Goal: Find specific page/section: Find specific page/section

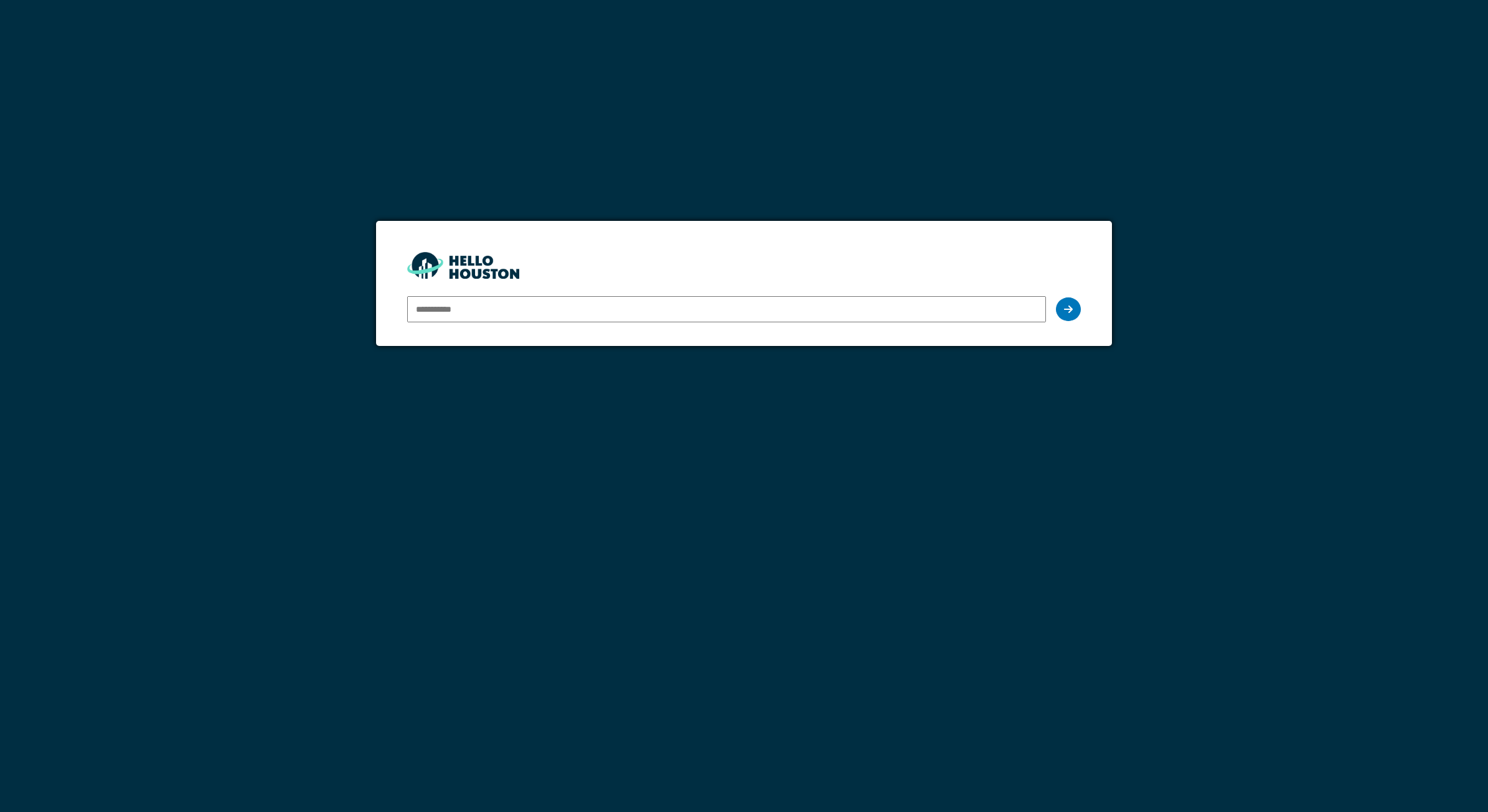
type input "**********"
drag, startPoint x: 0, startPoint y: 0, endPoint x: 480, endPoint y: 299, distance: 565.5
click at [480, 299] on input "**********" at bounding box center [726, 309] width 639 height 26
click at [1075, 312] on div at bounding box center [1068, 309] width 25 height 24
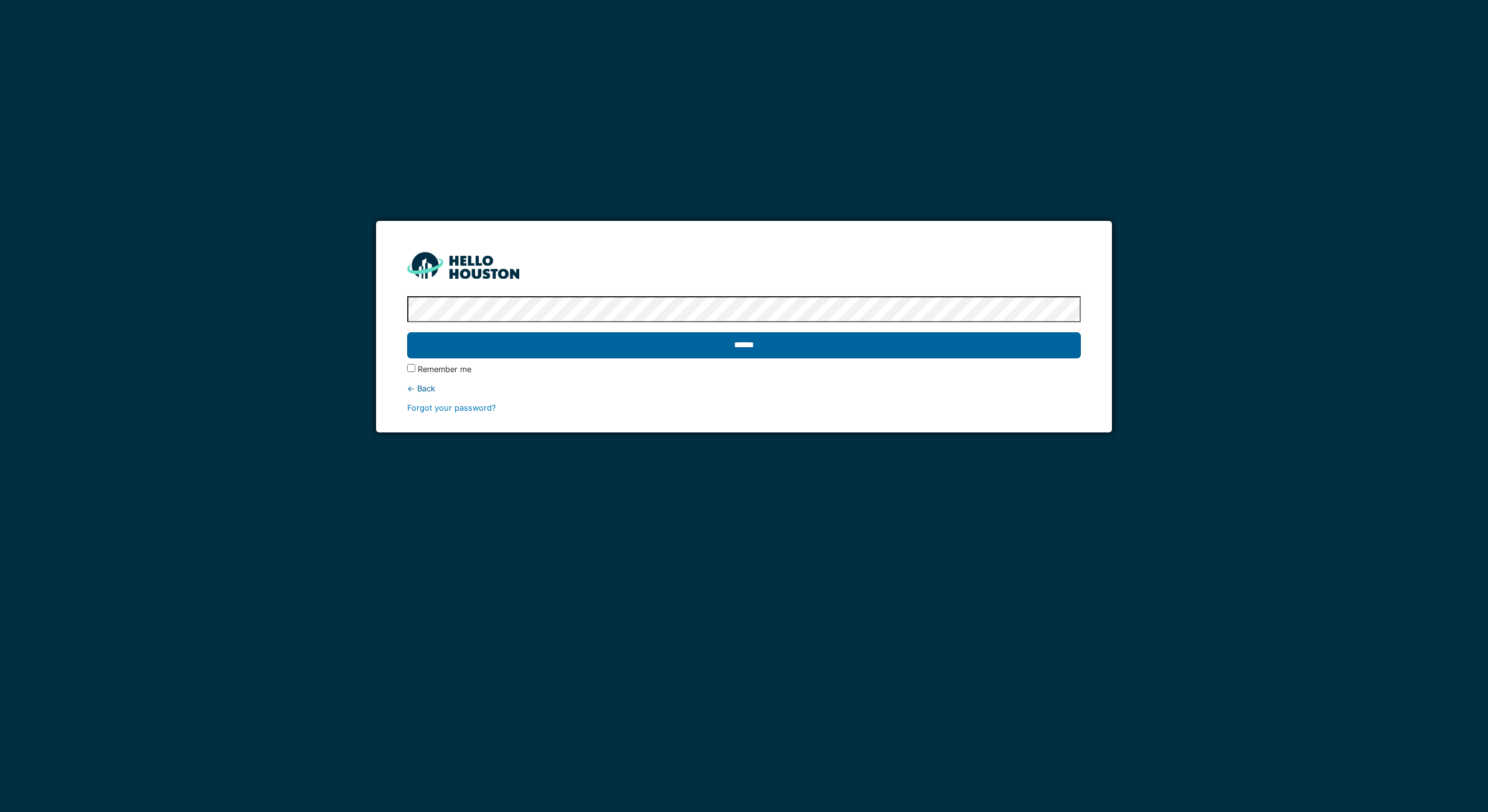
click at [859, 343] on input "******" at bounding box center [743, 345] width 673 height 26
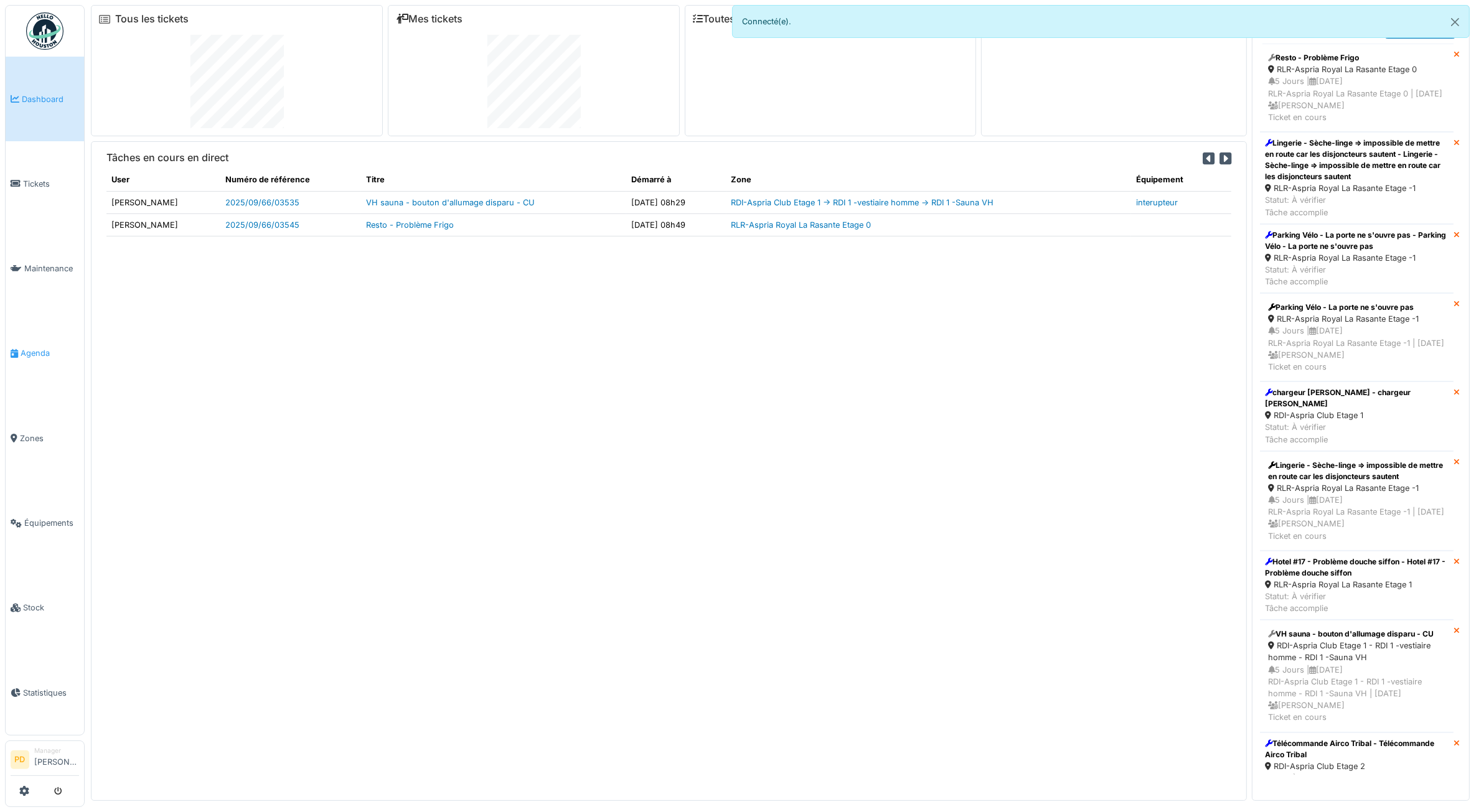
click at [47, 358] on link "Agenda" at bounding box center [45, 353] width 78 height 84
click at [22, 347] on span "Agenda" at bounding box center [50, 352] width 58 height 12
click at [45, 348] on span "Agenda" at bounding box center [50, 352] width 58 height 12
click at [38, 347] on span "Agenda" at bounding box center [50, 352] width 58 height 12
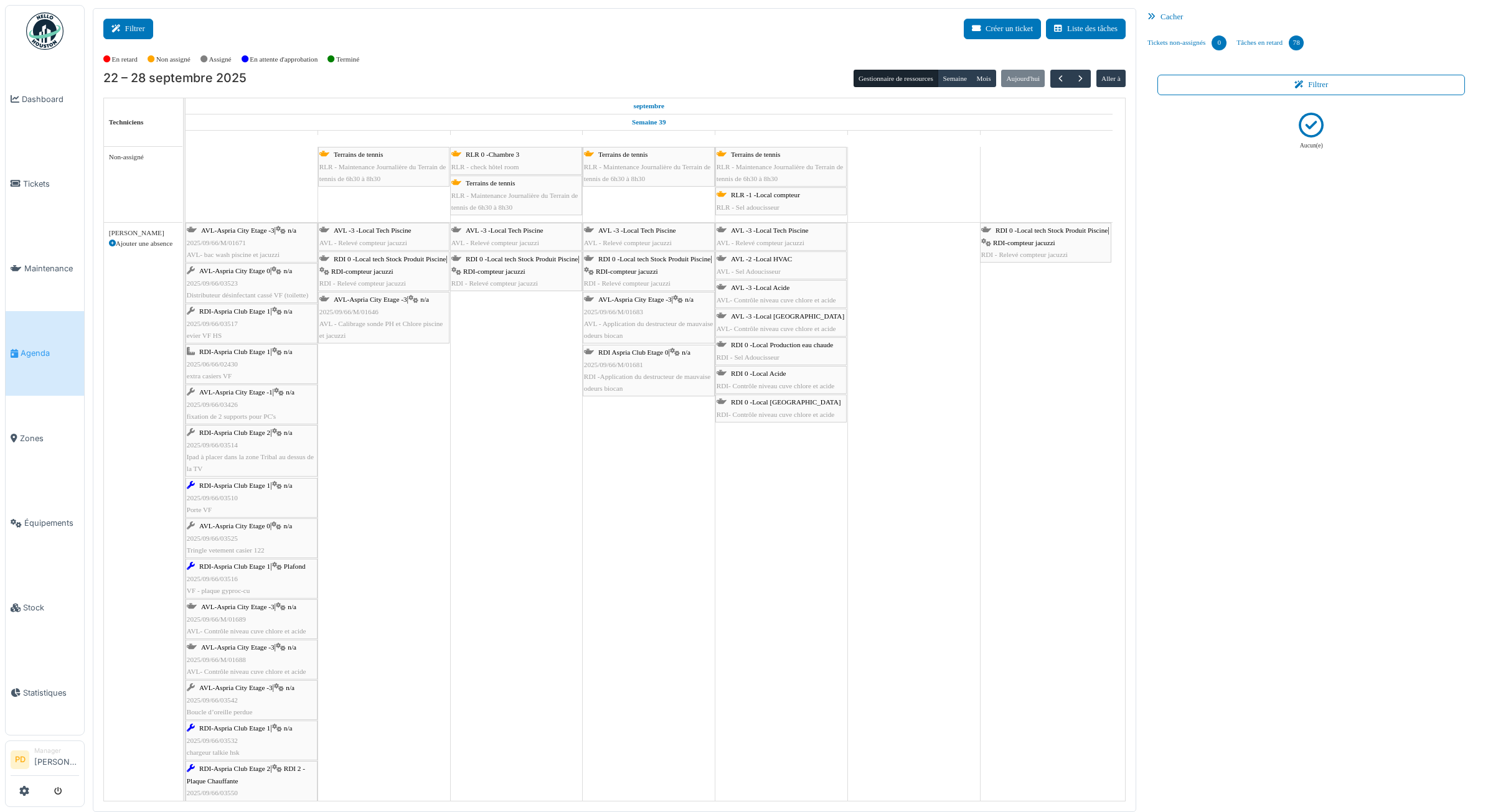
click at [134, 21] on button "Filtrer" at bounding box center [128, 28] width 50 height 21
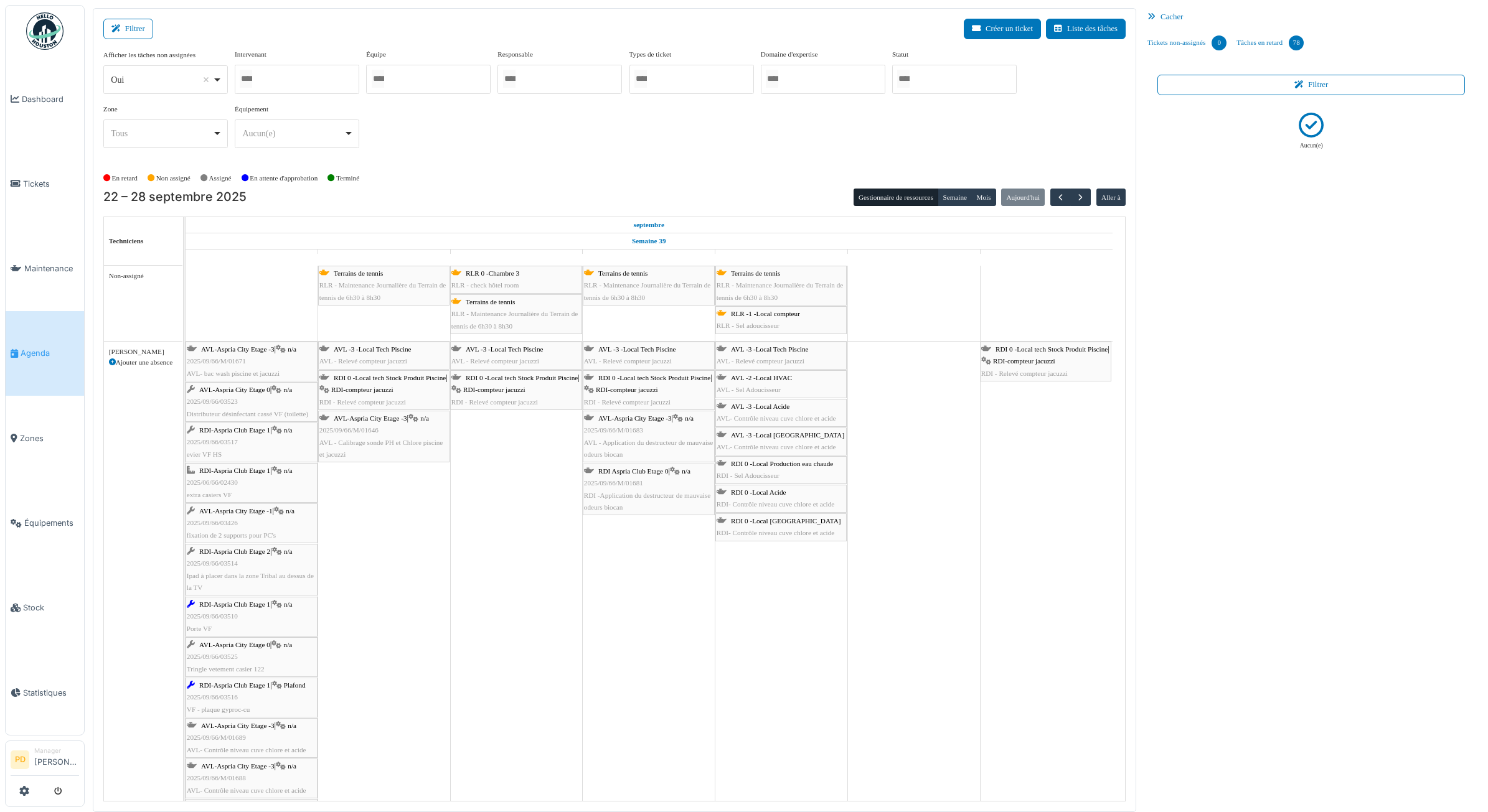
click at [941, 86] on div at bounding box center [954, 79] width 124 height 29
click at [334, 81] on div at bounding box center [297, 80] width 124 height 29
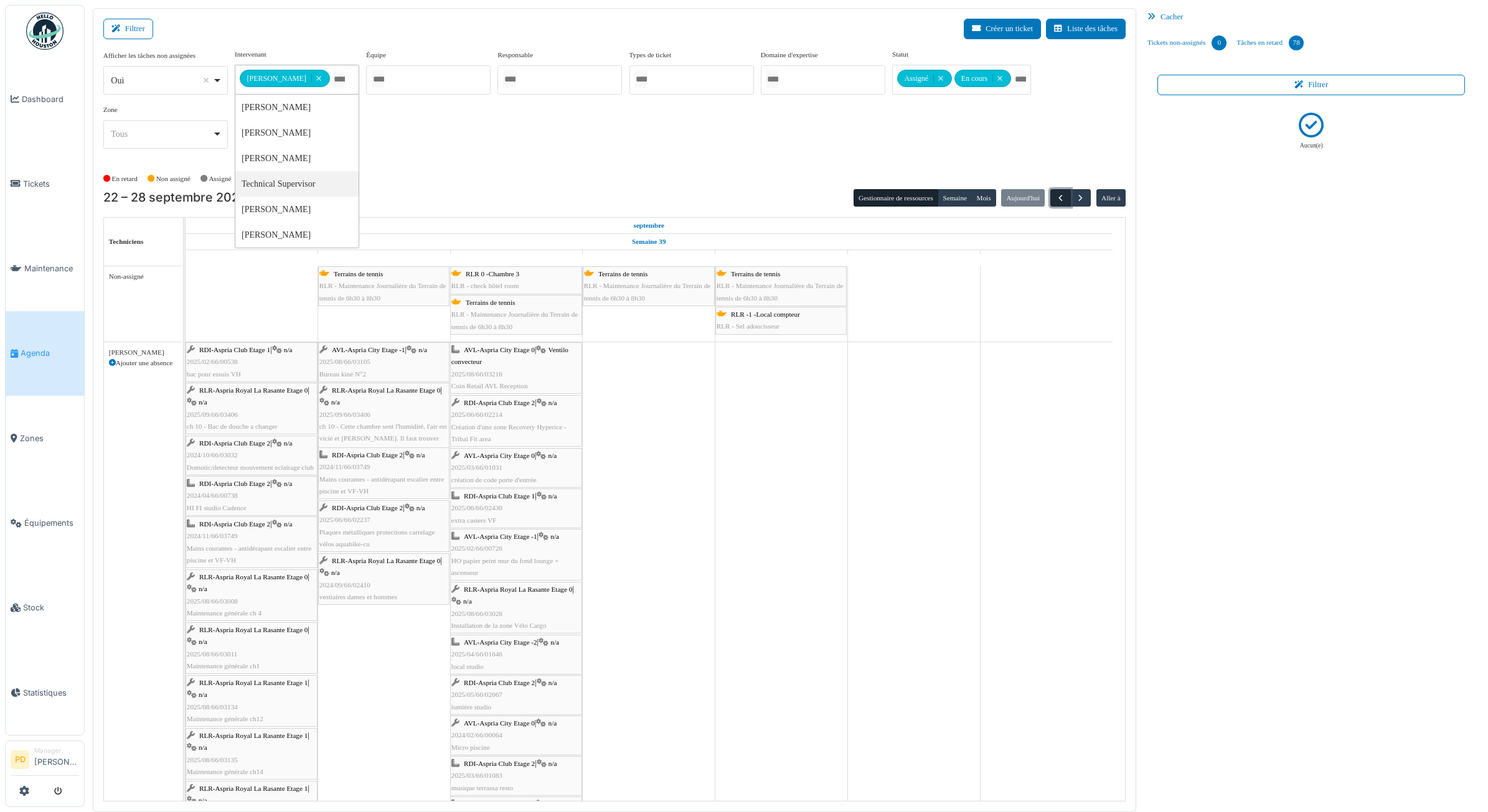
click at [1062, 195] on span "button" at bounding box center [1060, 198] width 11 height 11
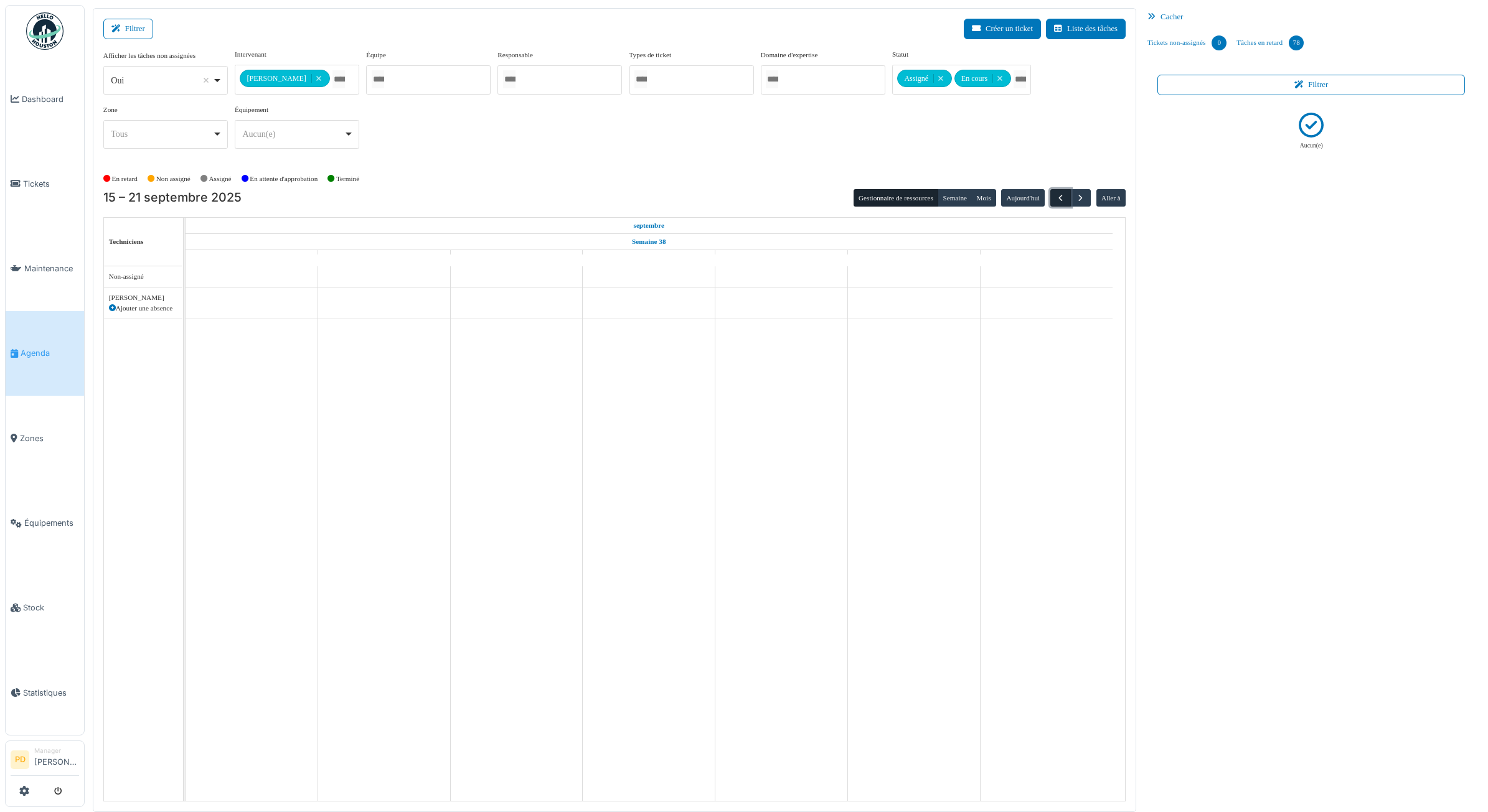
click at [1062, 195] on span "button" at bounding box center [1060, 198] width 11 height 11
click at [1083, 199] on span "button" at bounding box center [1080, 198] width 11 height 11
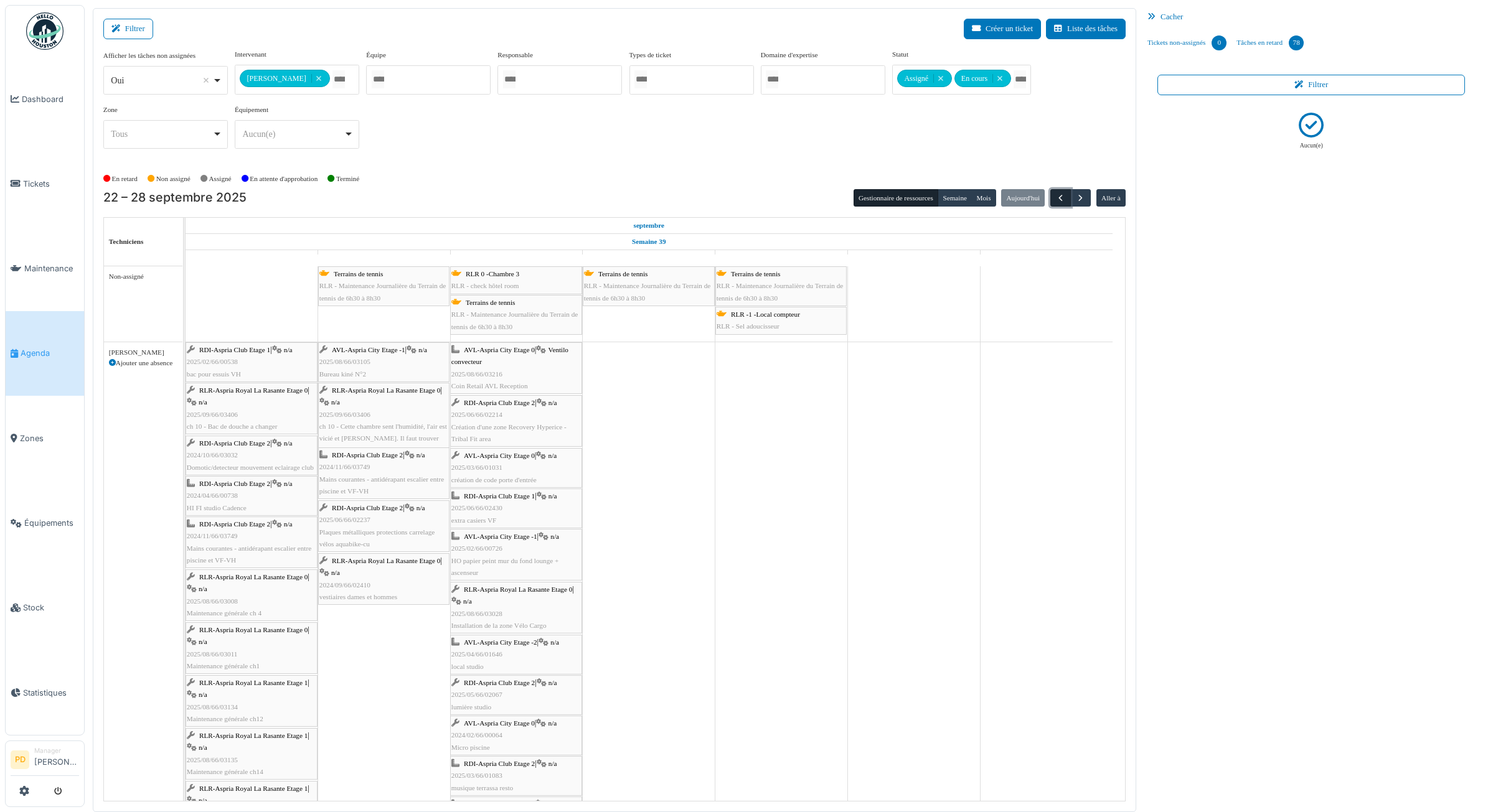
click at [1057, 200] on span "button" at bounding box center [1060, 198] width 11 height 11
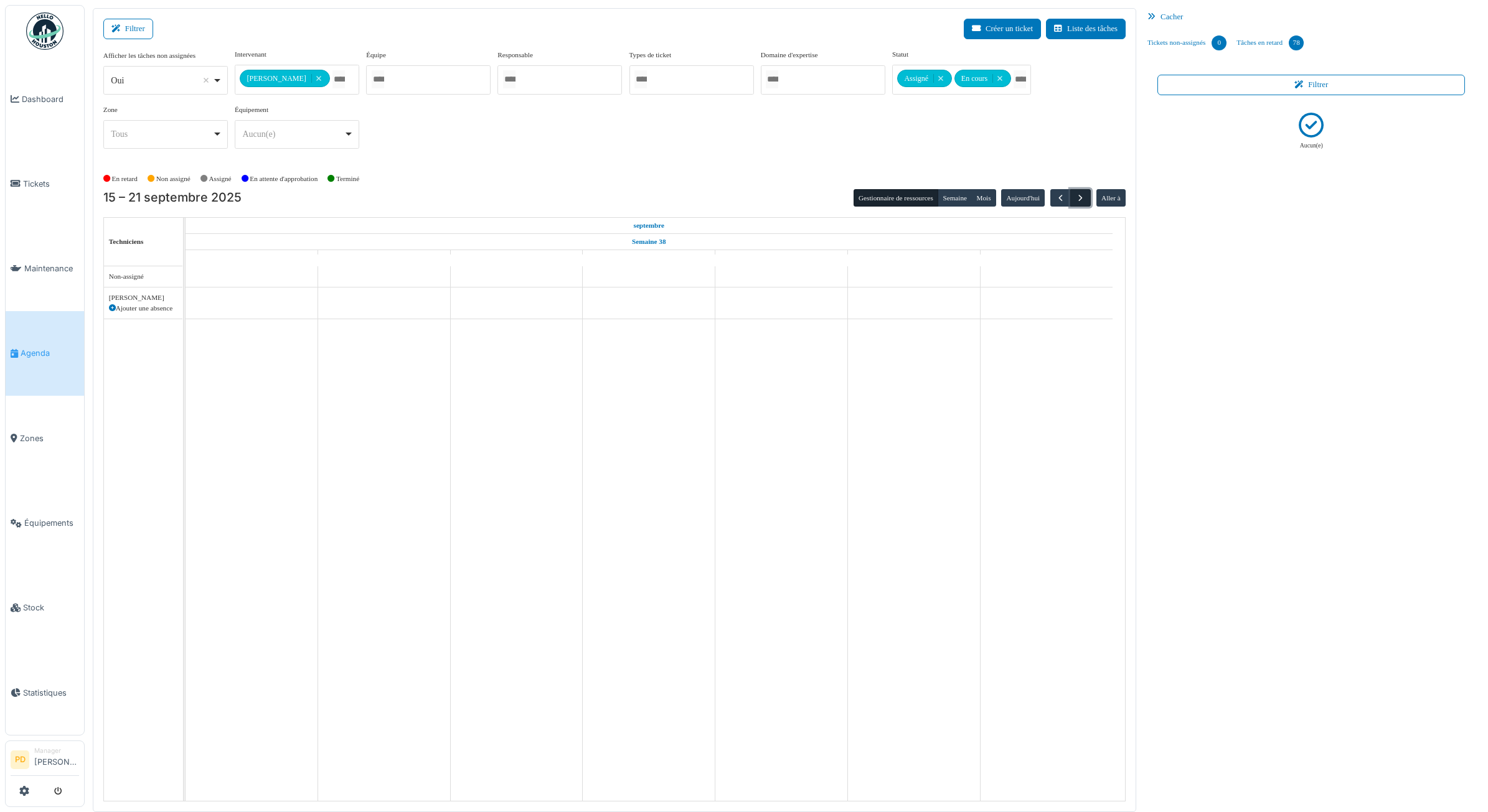
click at [1080, 200] on span "button" at bounding box center [1080, 198] width 11 height 11
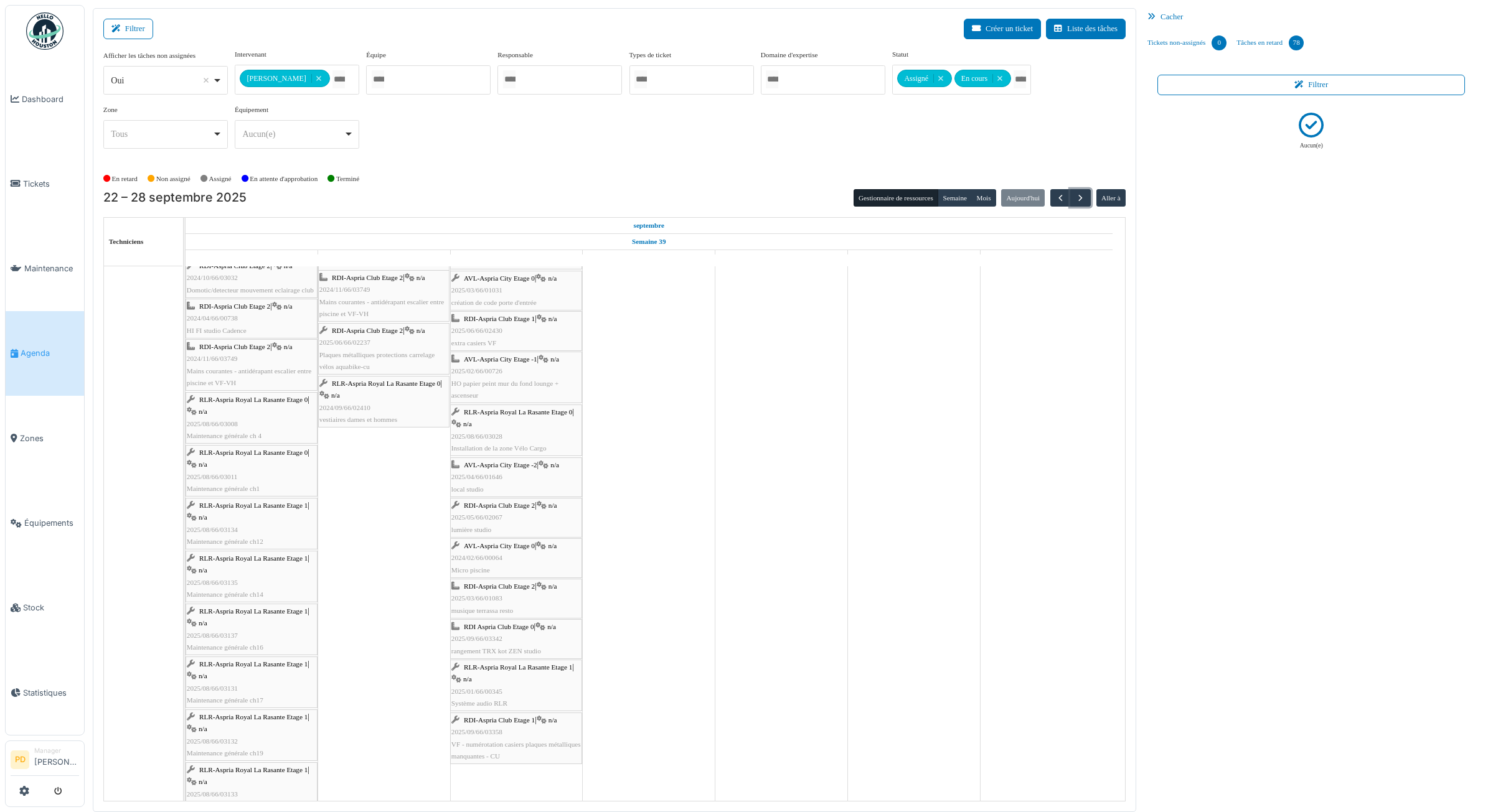
scroll to position [195, 0]
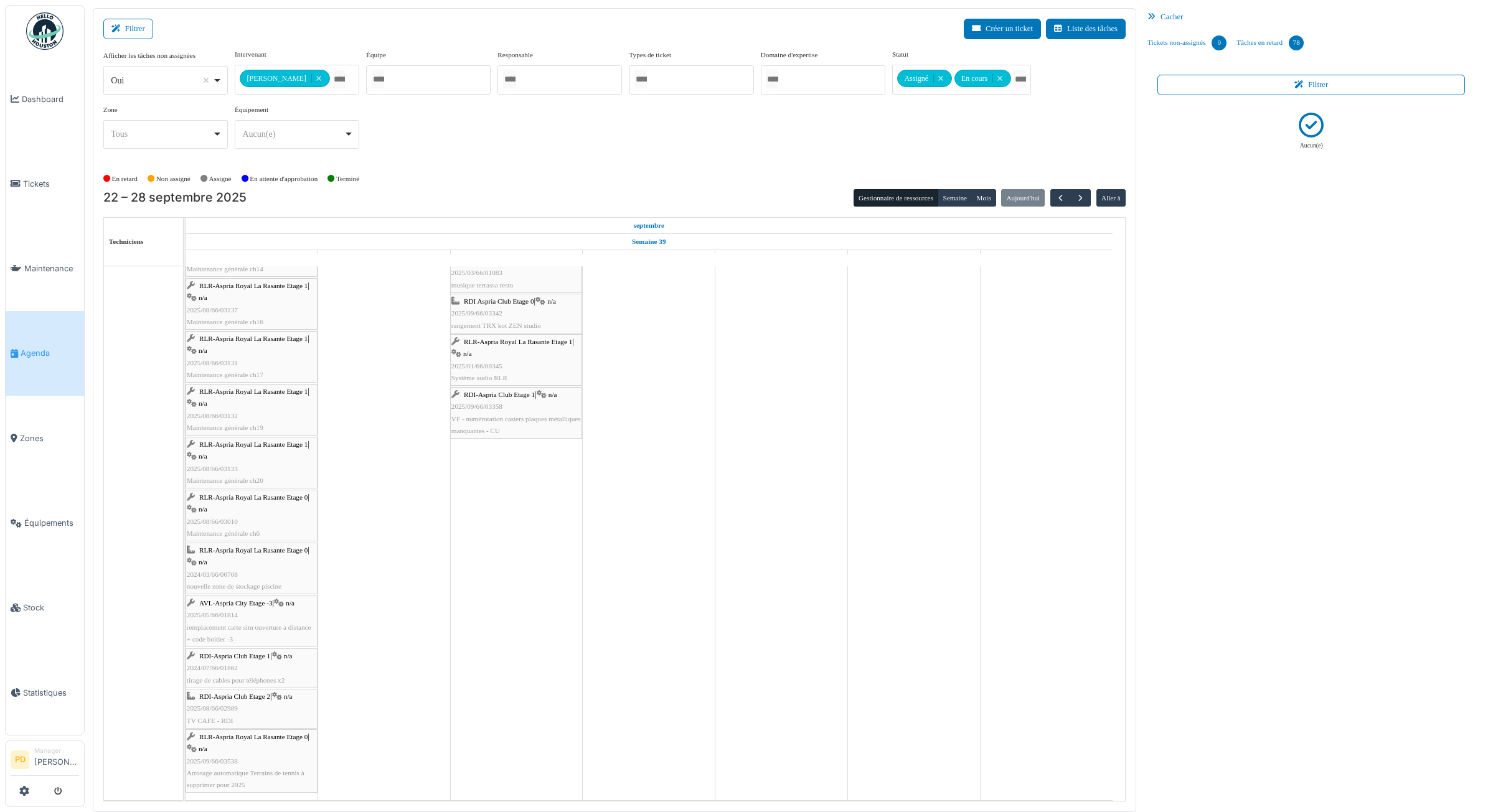
click at [1174, 24] on div "Cacher" at bounding box center [1311, 18] width 337 height 18
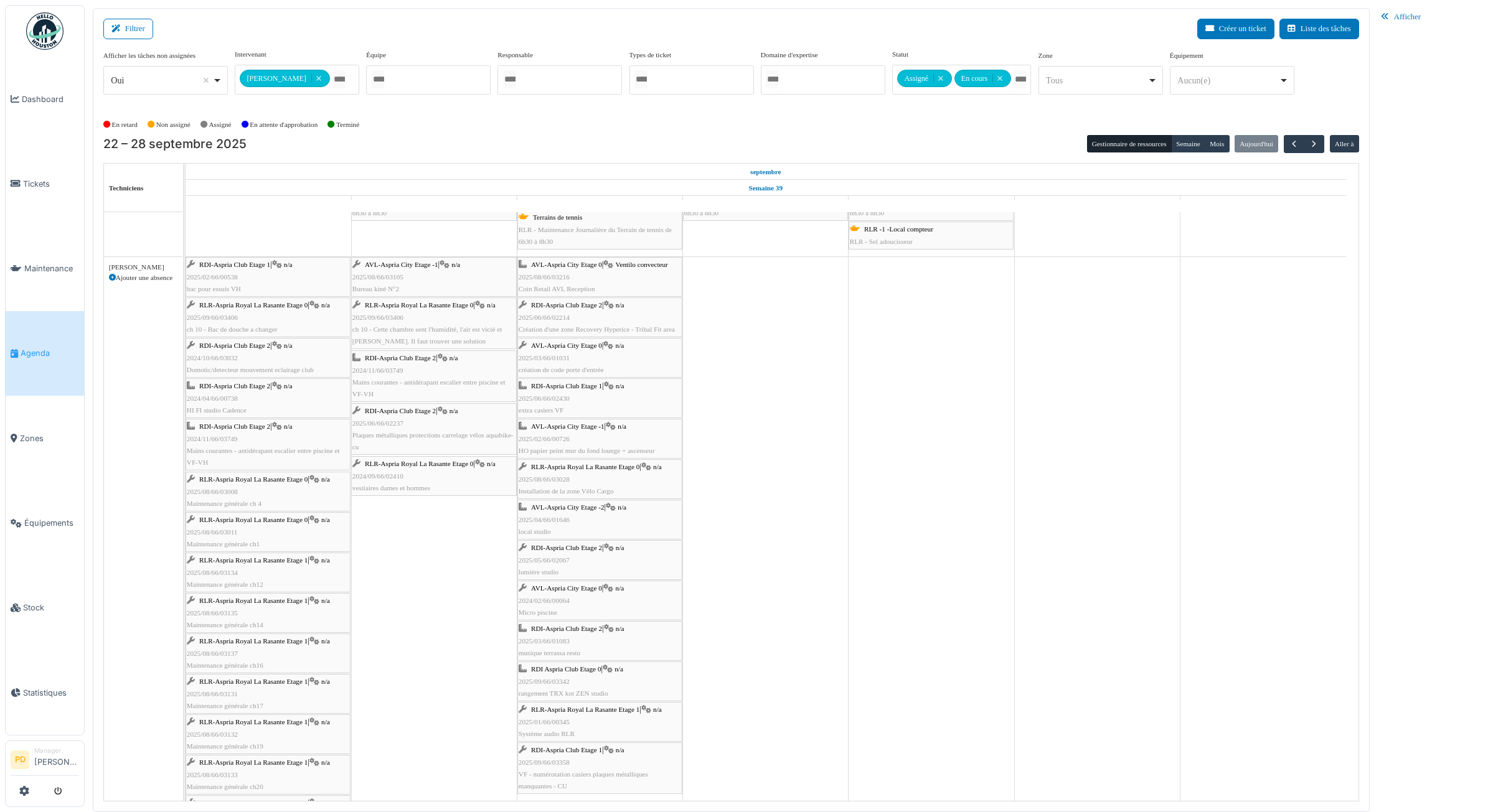
scroll to position [29, 0]
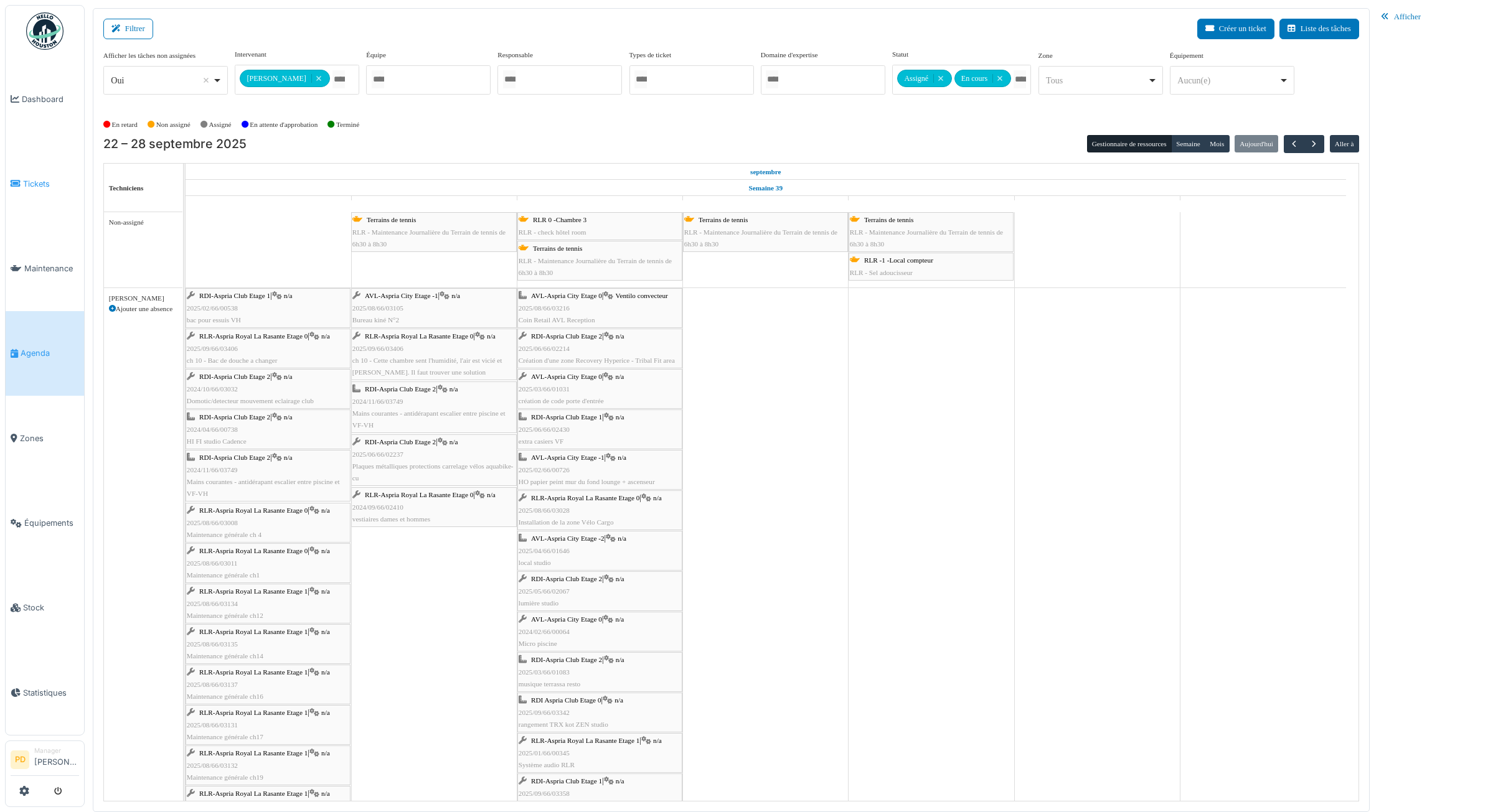
click at [35, 184] on span "Tickets" at bounding box center [51, 183] width 56 height 12
